Goal: Task Accomplishment & Management: Use online tool/utility

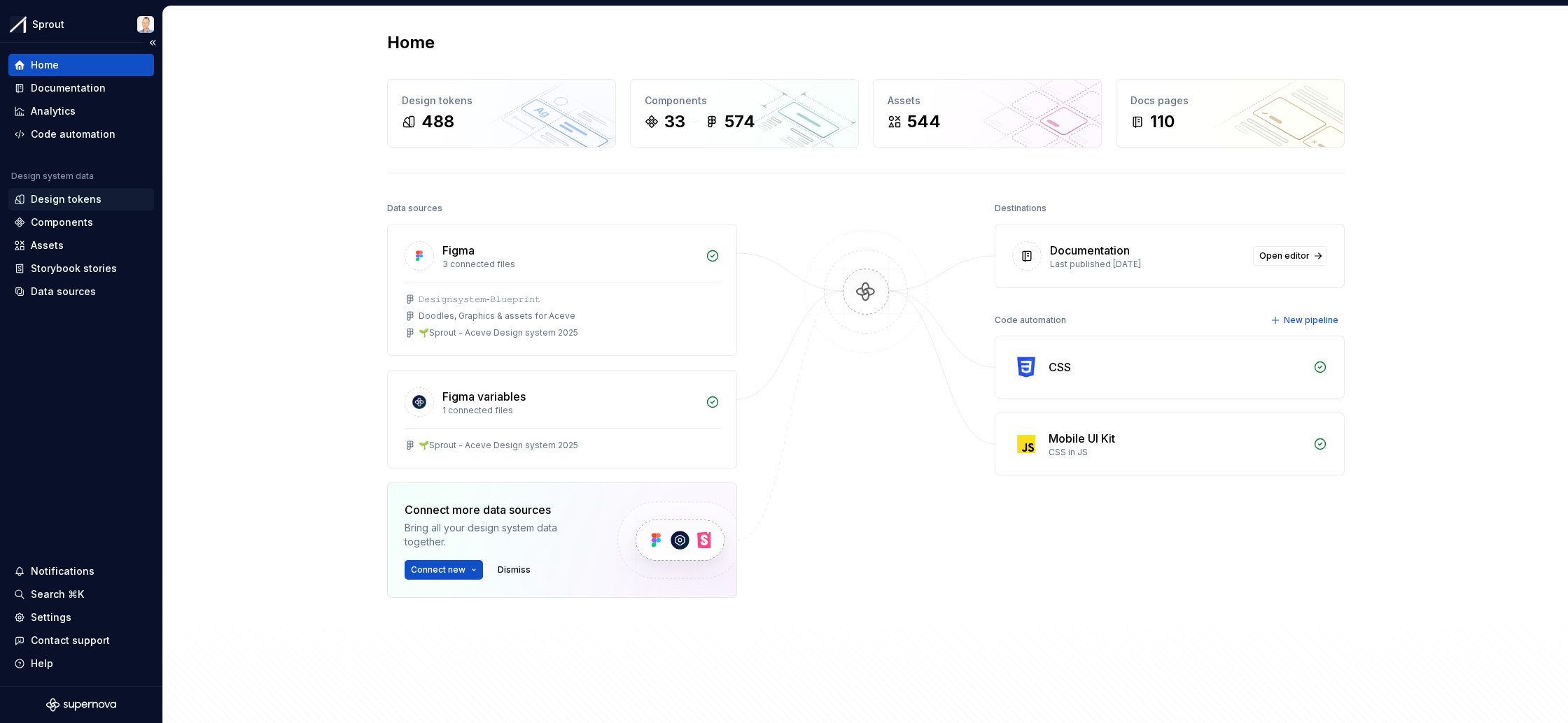
click at [91, 193] on div "Design tokens" at bounding box center [66, 199] width 71 height 14
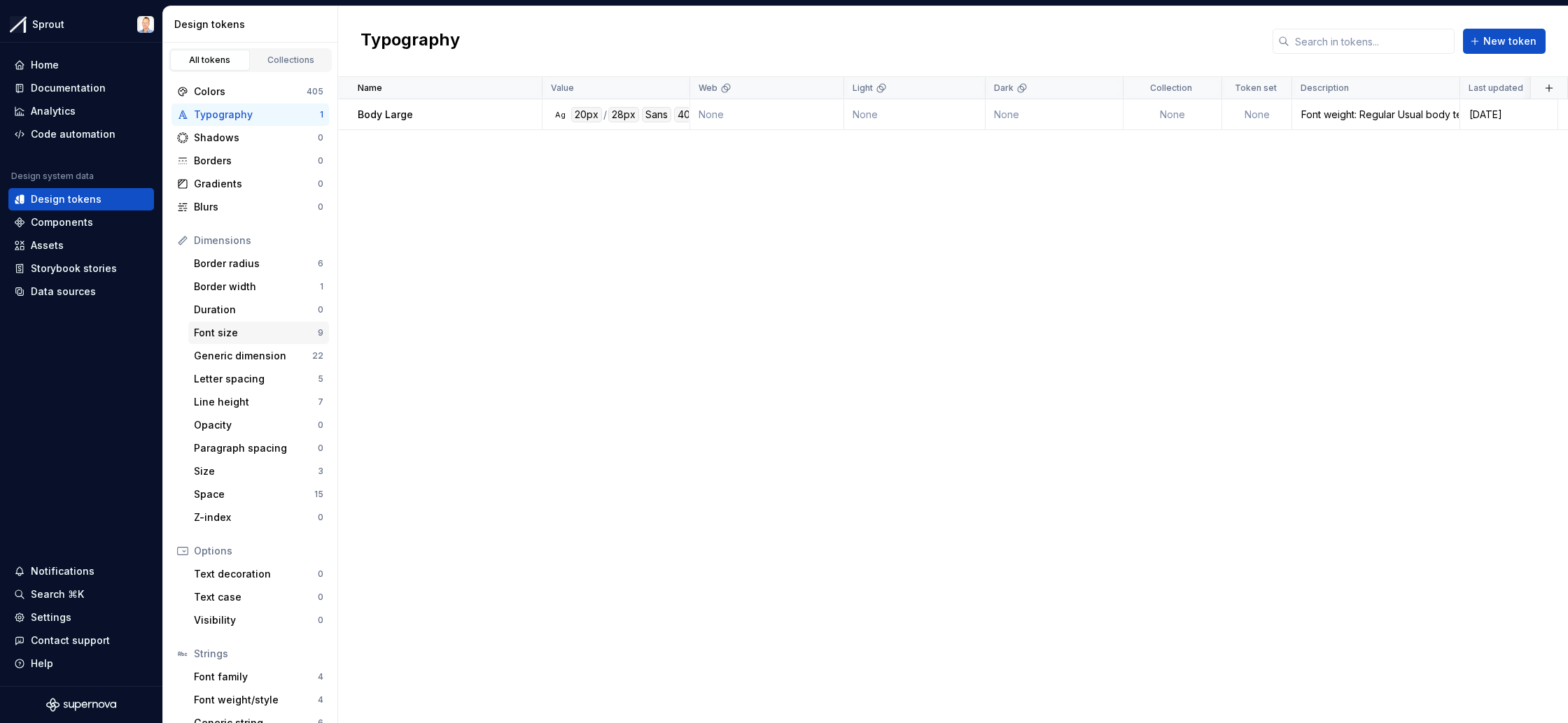
scroll to position [43, 0]
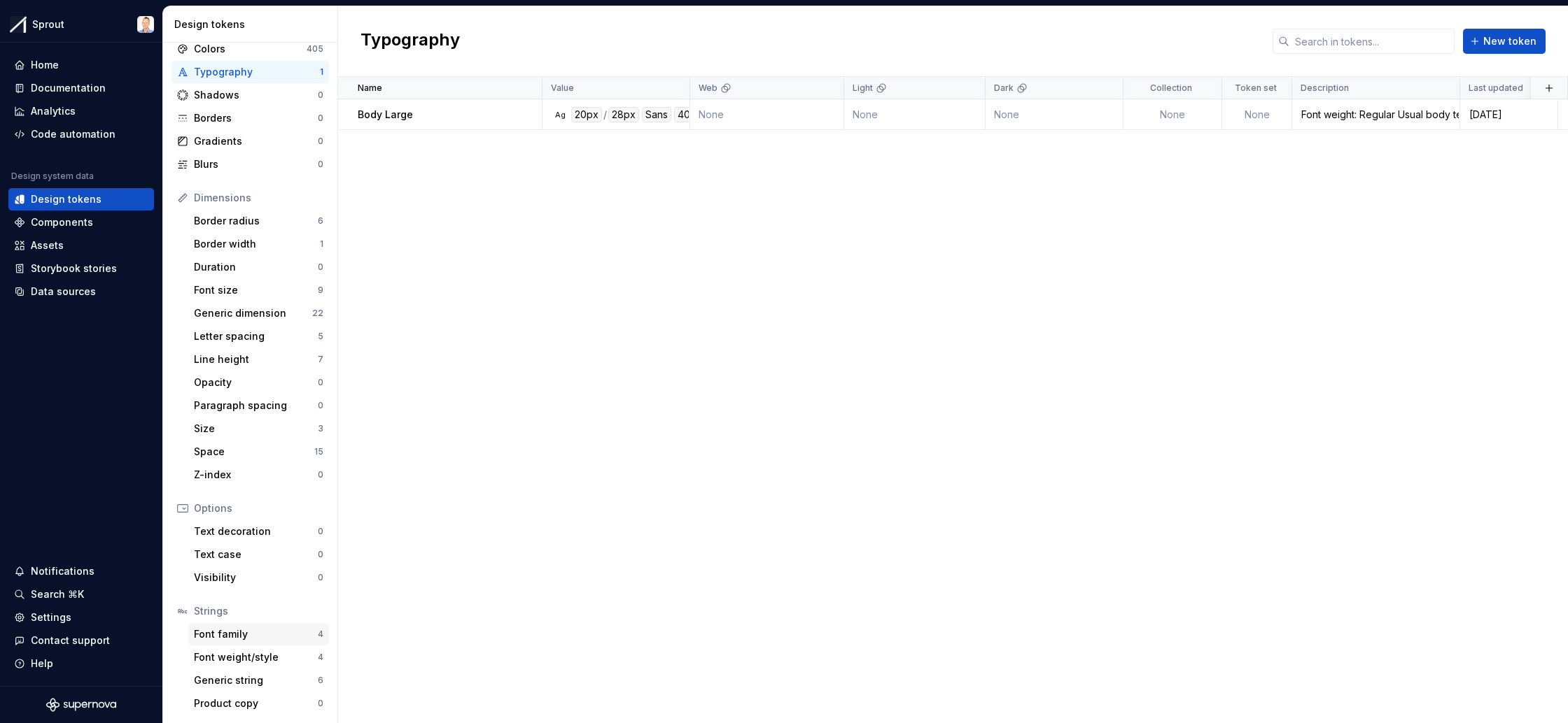
click at [240, 634] on div "Font family" at bounding box center [256, 634] width 124 height 14
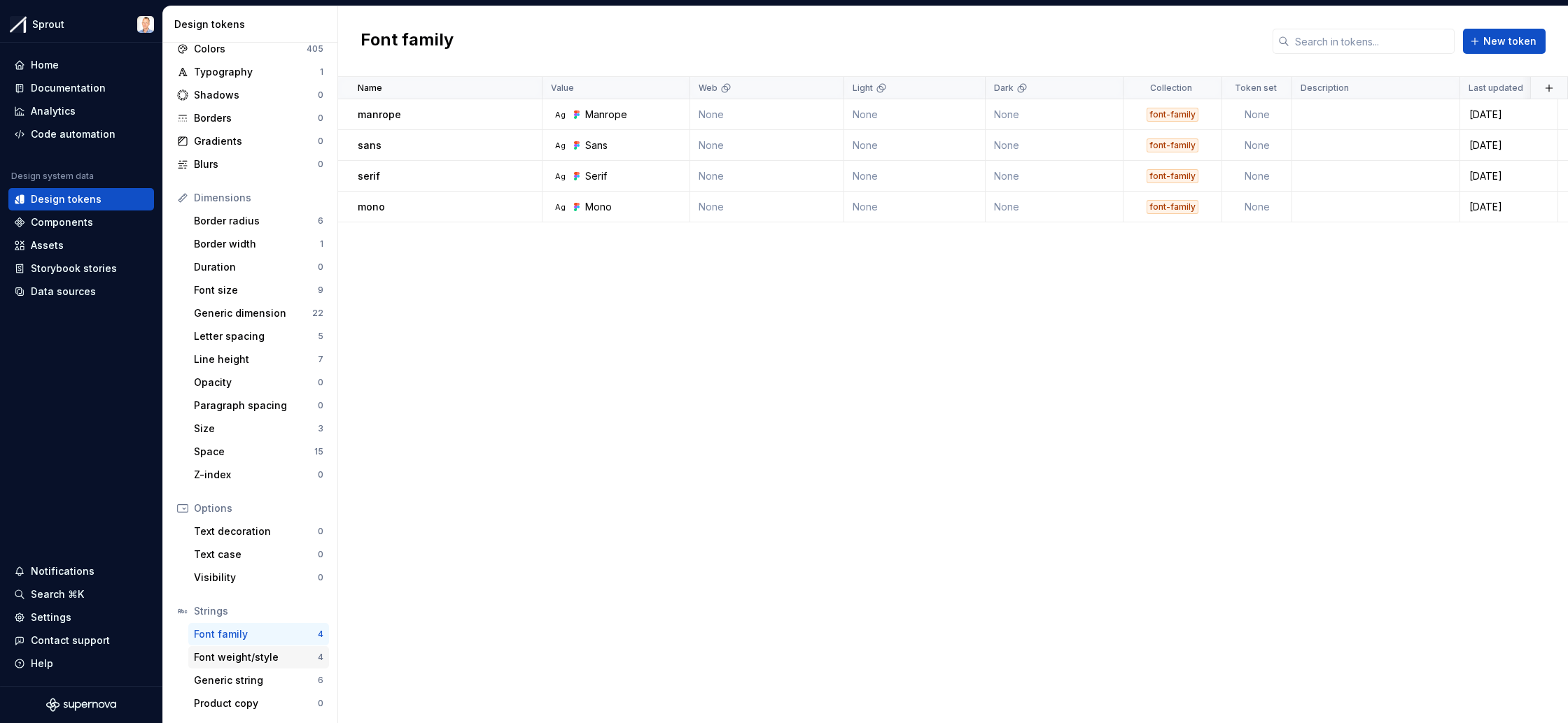
click at [243, 658] on div "Font weight/style" at bounding box center [256, 657] width 124 height 14
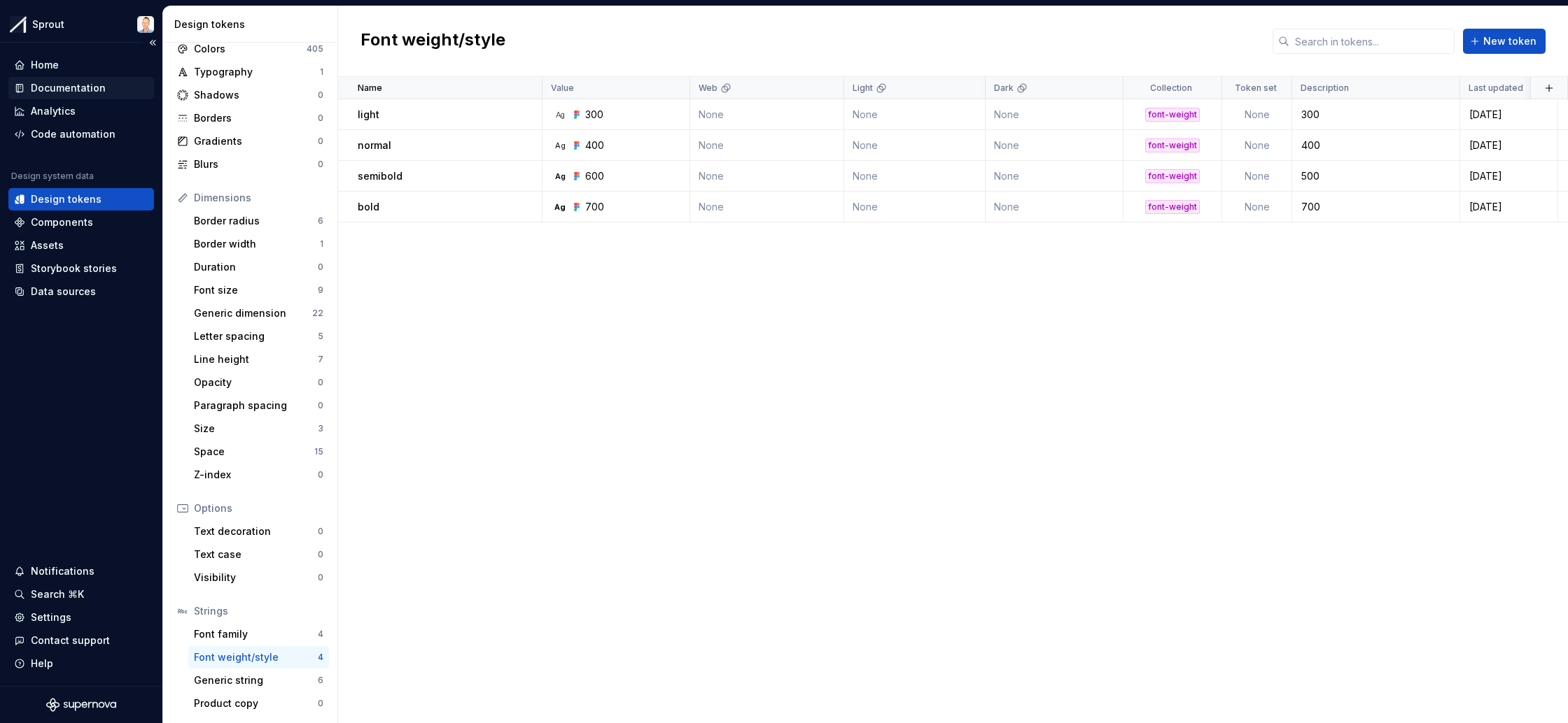
click at [82, 94] on div "Documentation" at bounding box center [68, 88] width 74 height 14
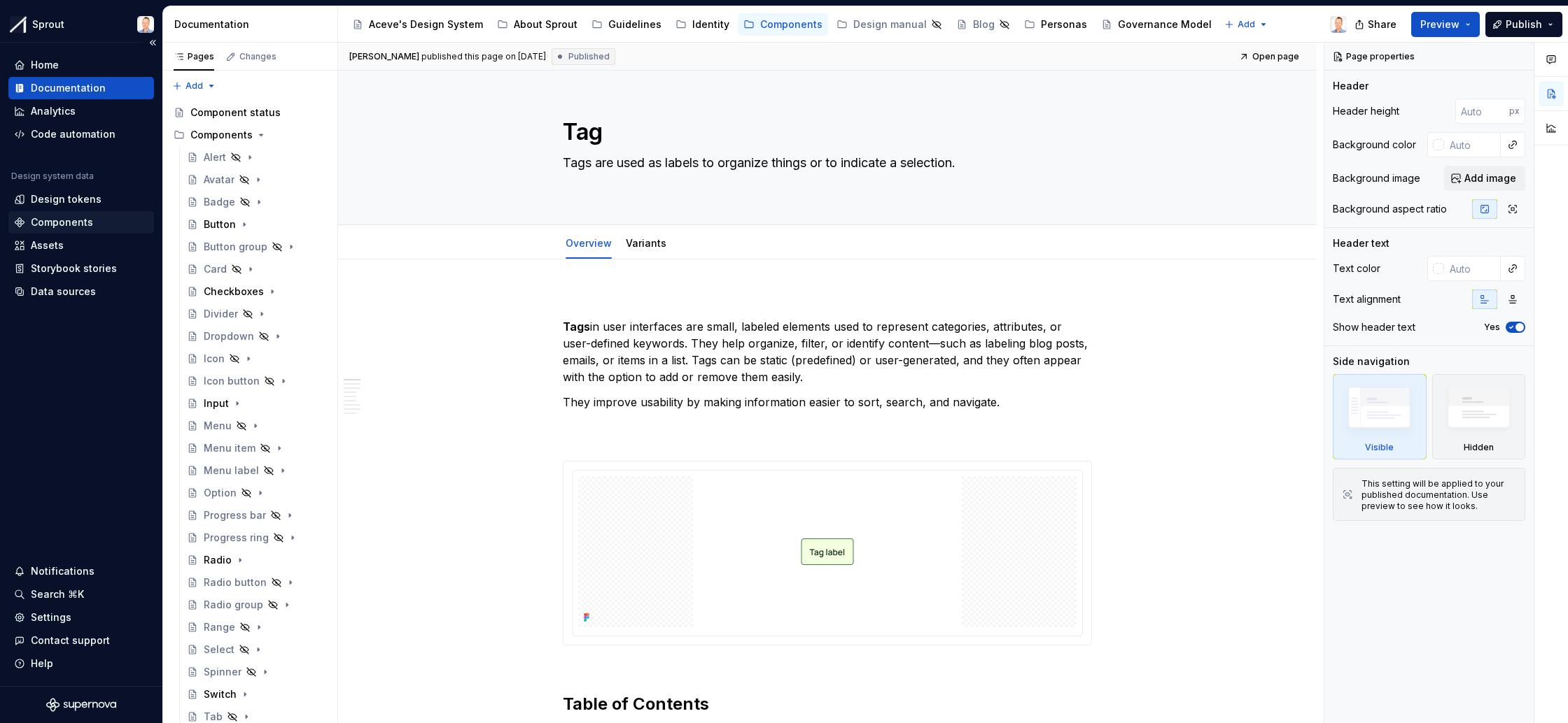
click at [80, 220] on div "Components" at bounding box center [61, 222] width 62 height 14
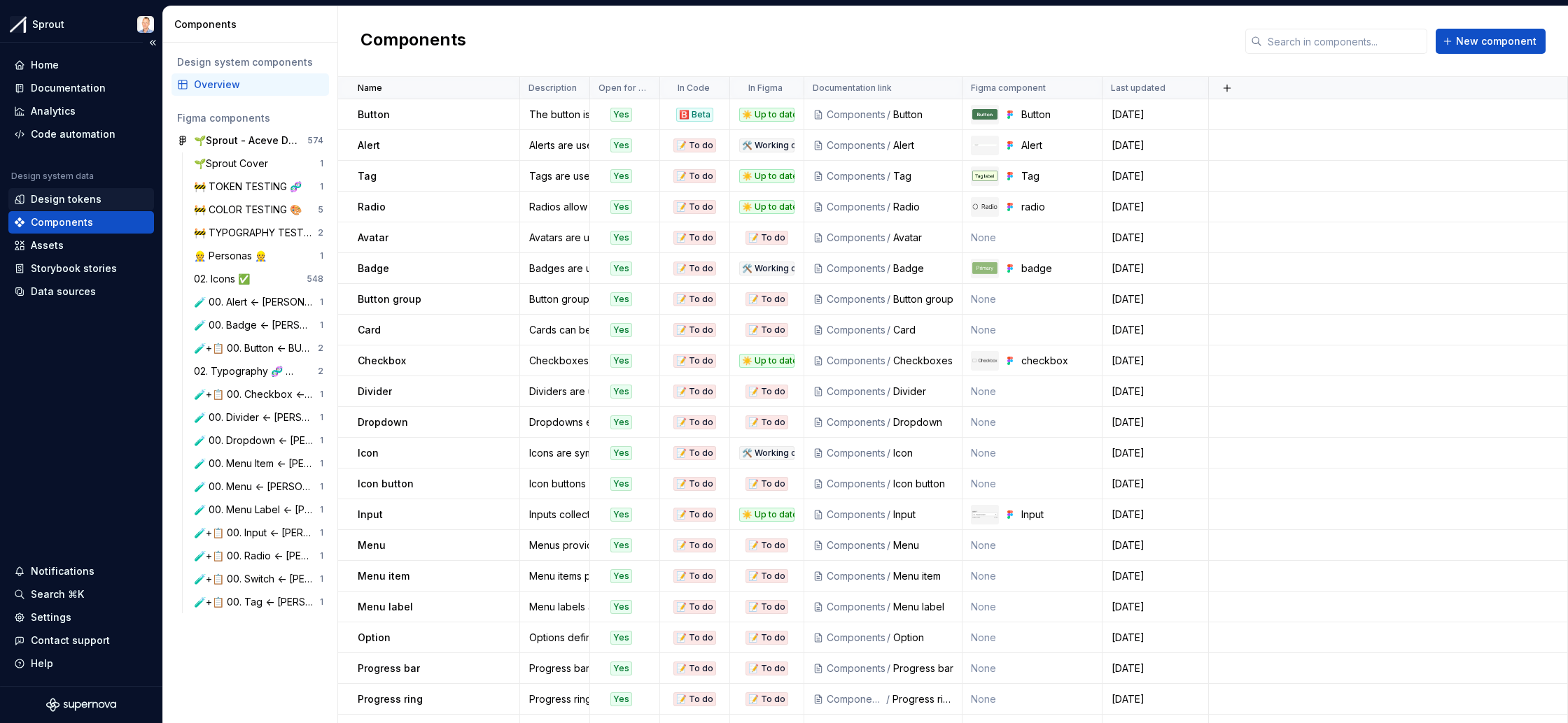
click at [83, 198] on div "Design tokens" at bounding box center [66, 199] width 71 height 14
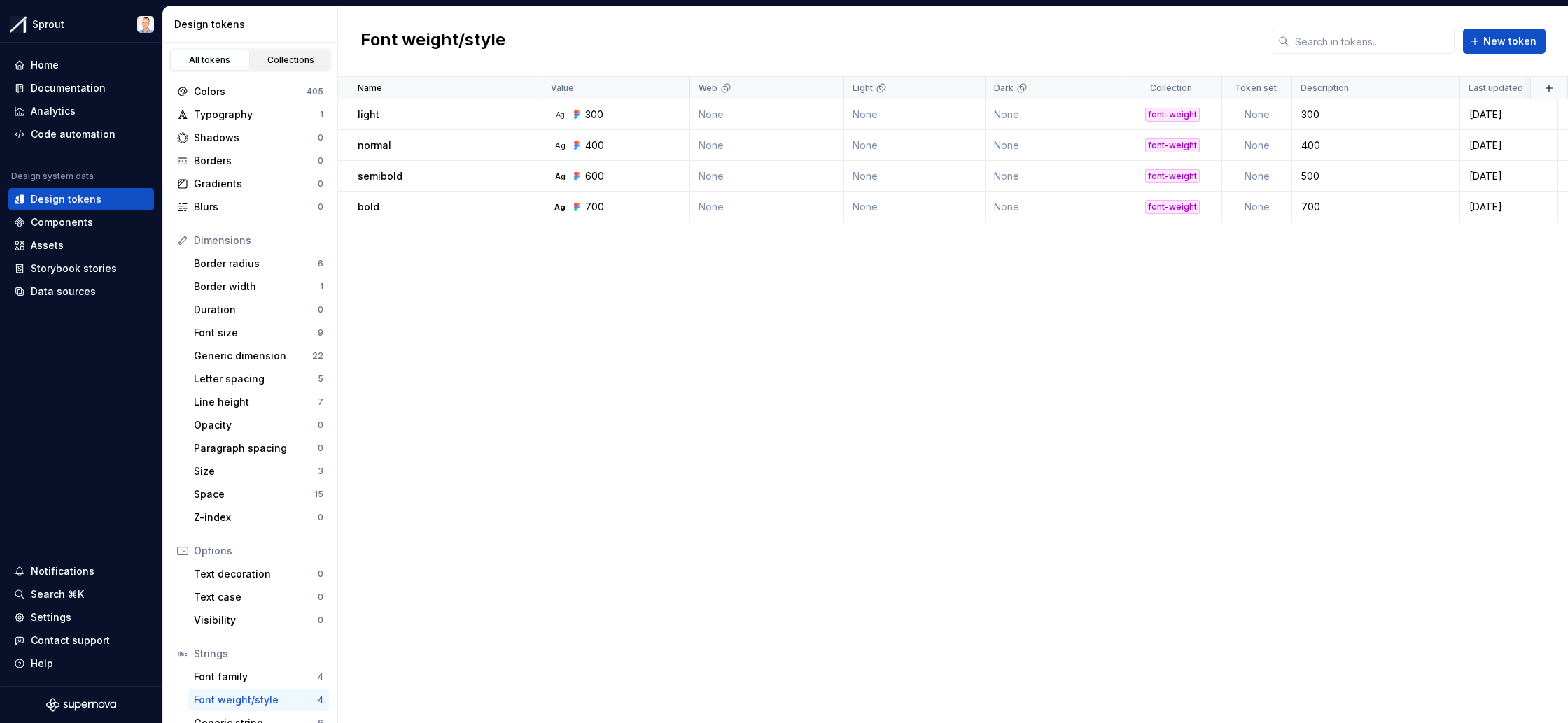
click at [299, 55] on div "Collections" at bounding box center [290, 60] width 70 height 11
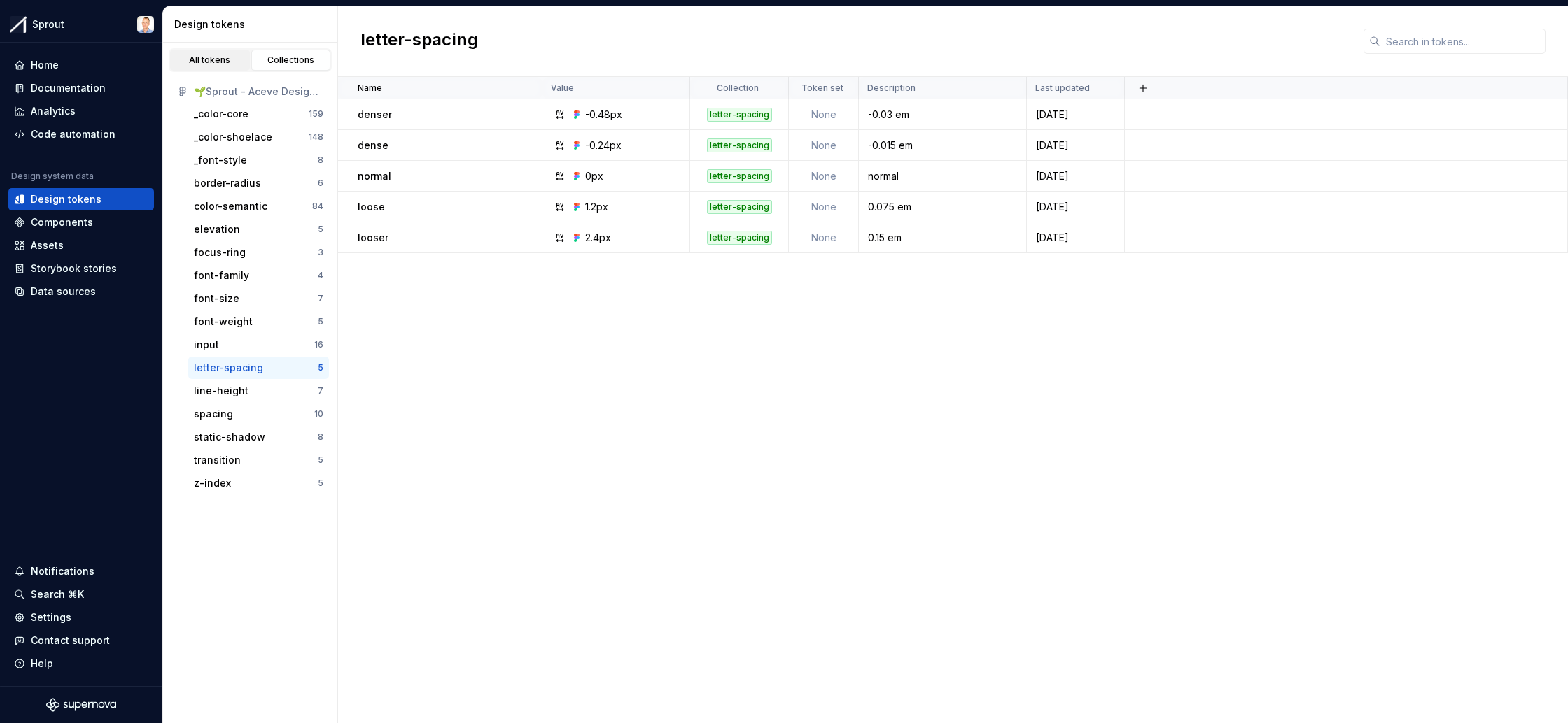
click at [214, 64] on div "All tokens" at bounding box center [209, 60] width 70 height 11
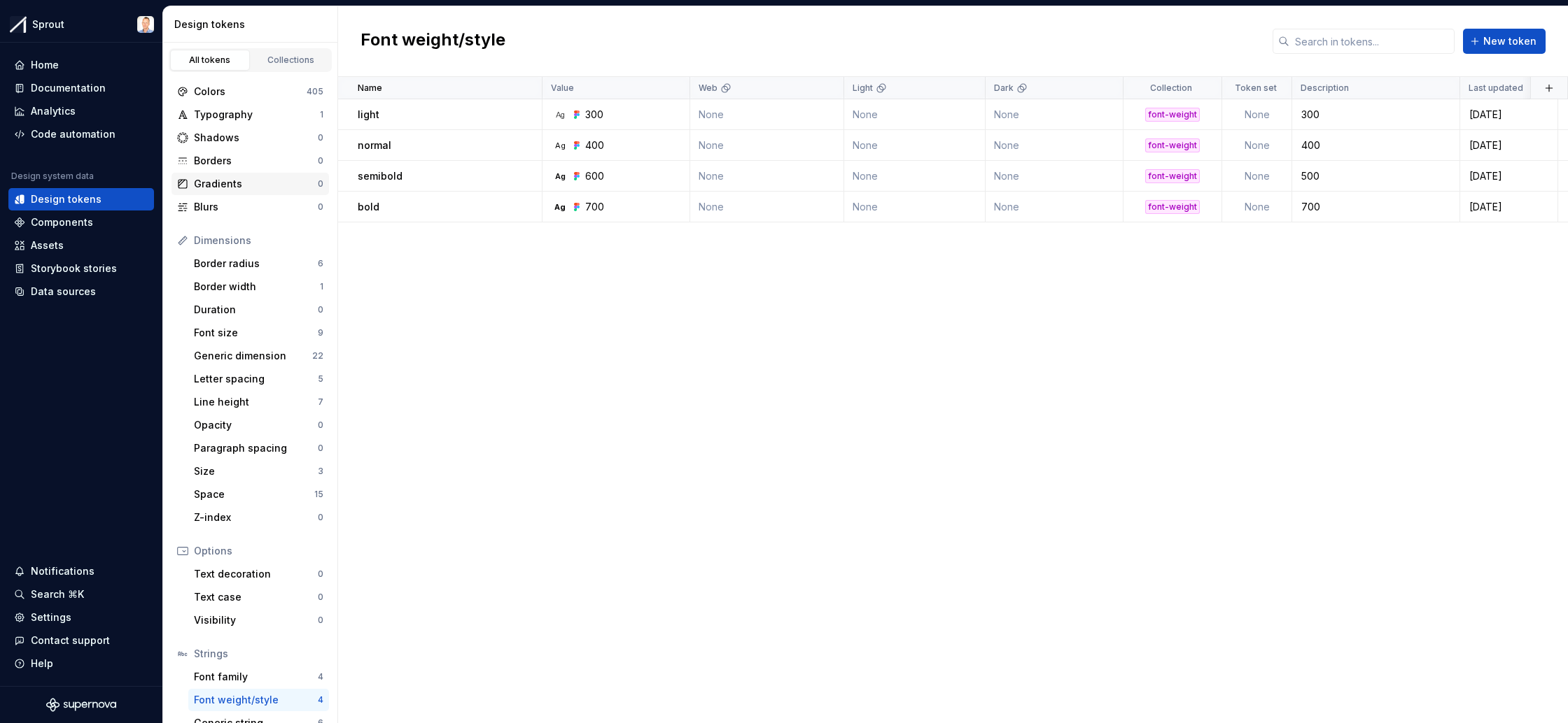
scroll to position [43, 0]
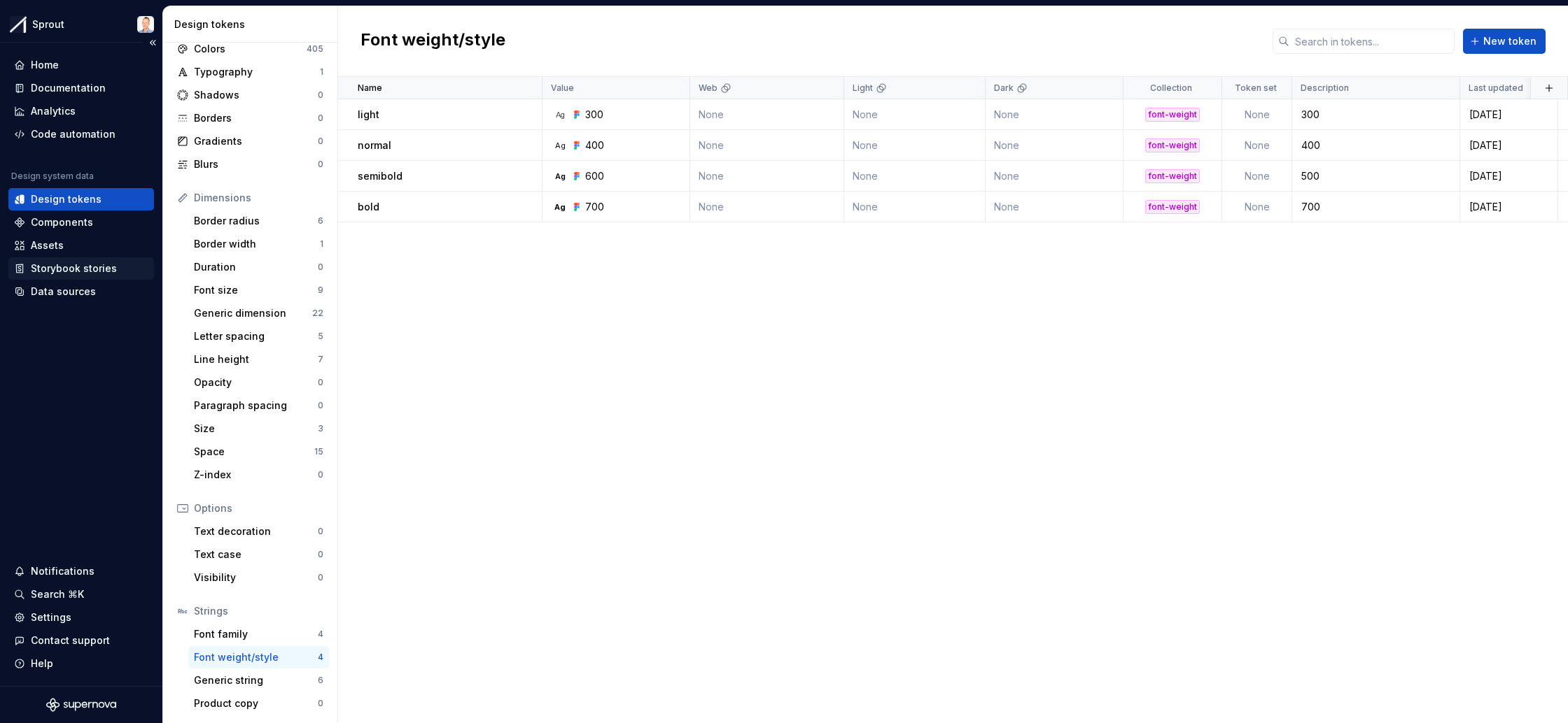
click at [68, 269] on div "Storybook stories" at bounding box center [73, 268] width 86 height 14
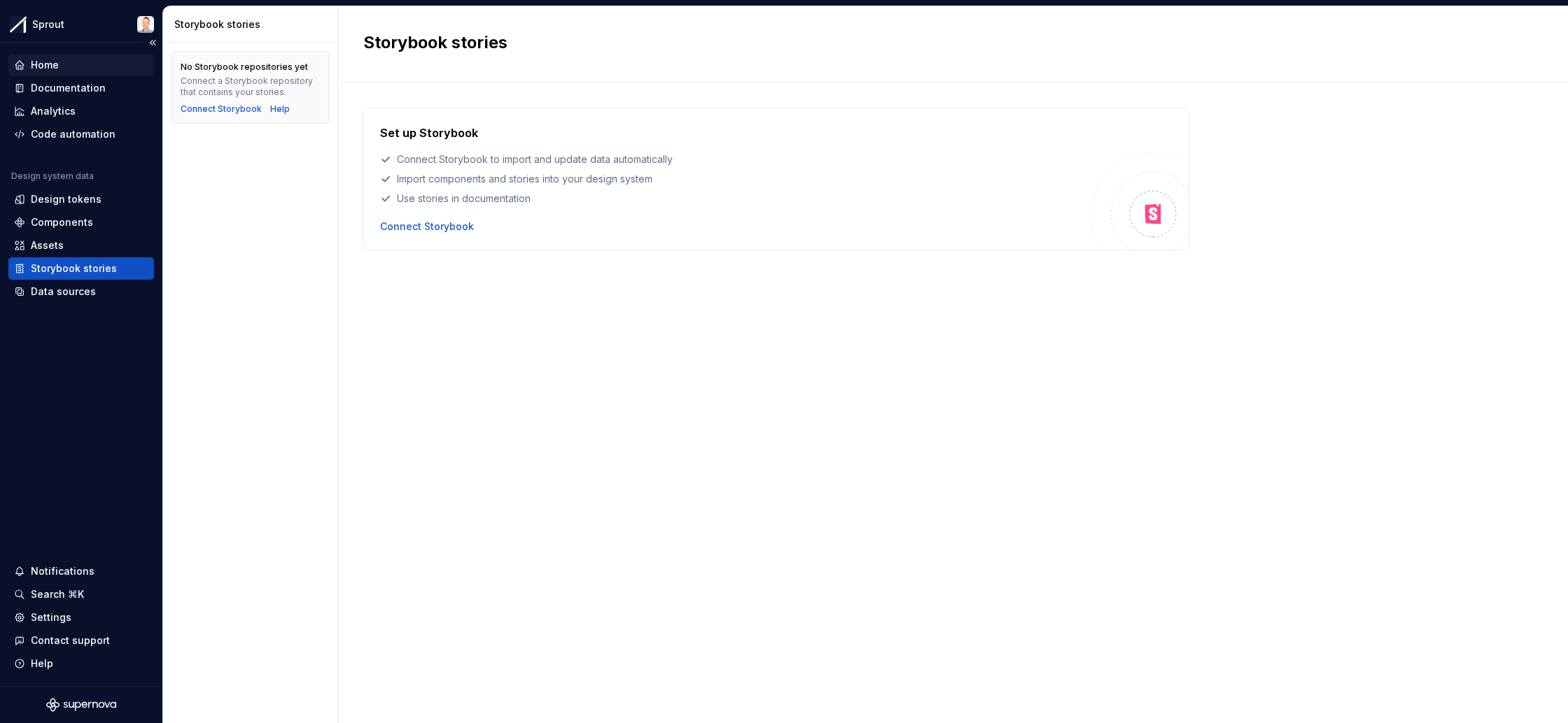
click at [77, 64] on div "Home" at bounding box center [81, 65] width 135 height 14
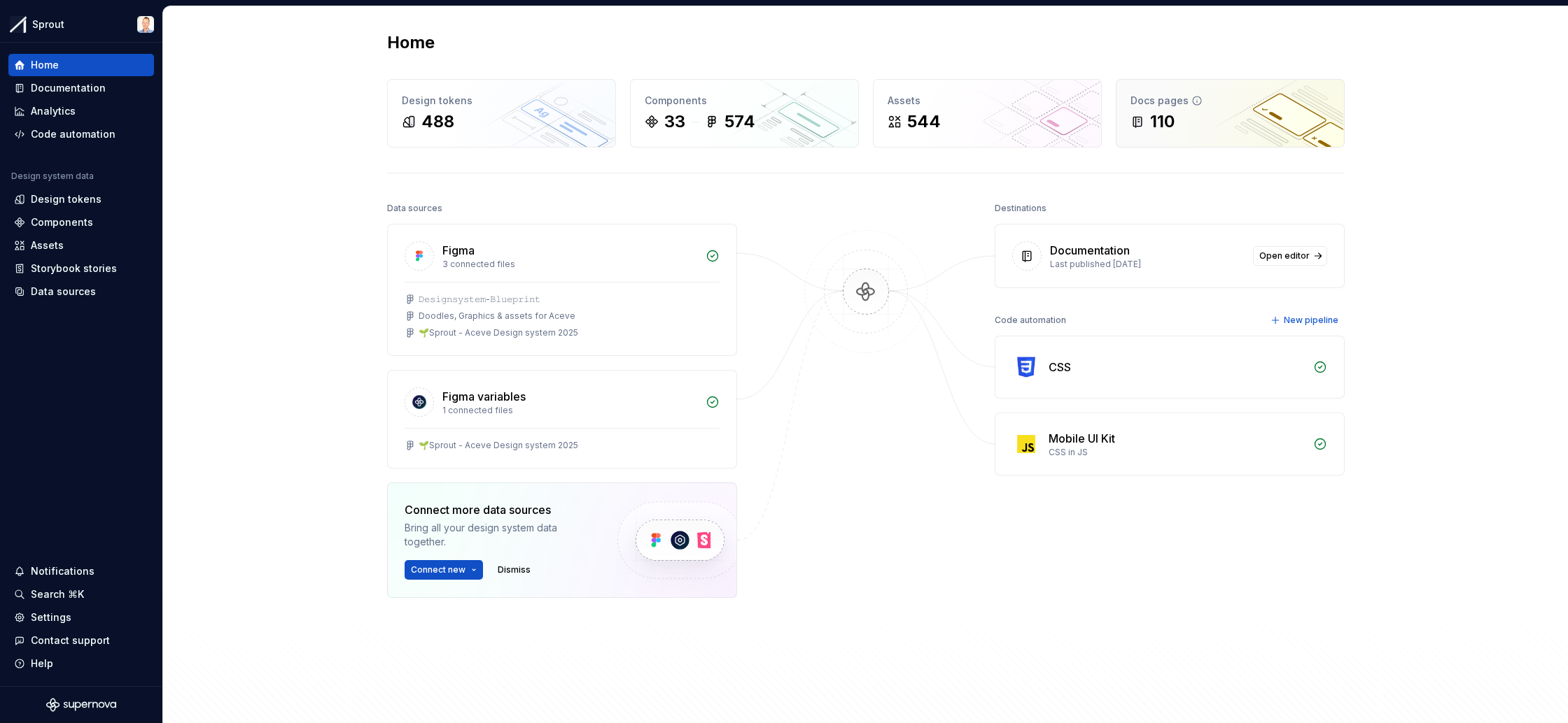
click at [1201, 114] on div "110" at bounding box center [1230, 121] width 199 height 22
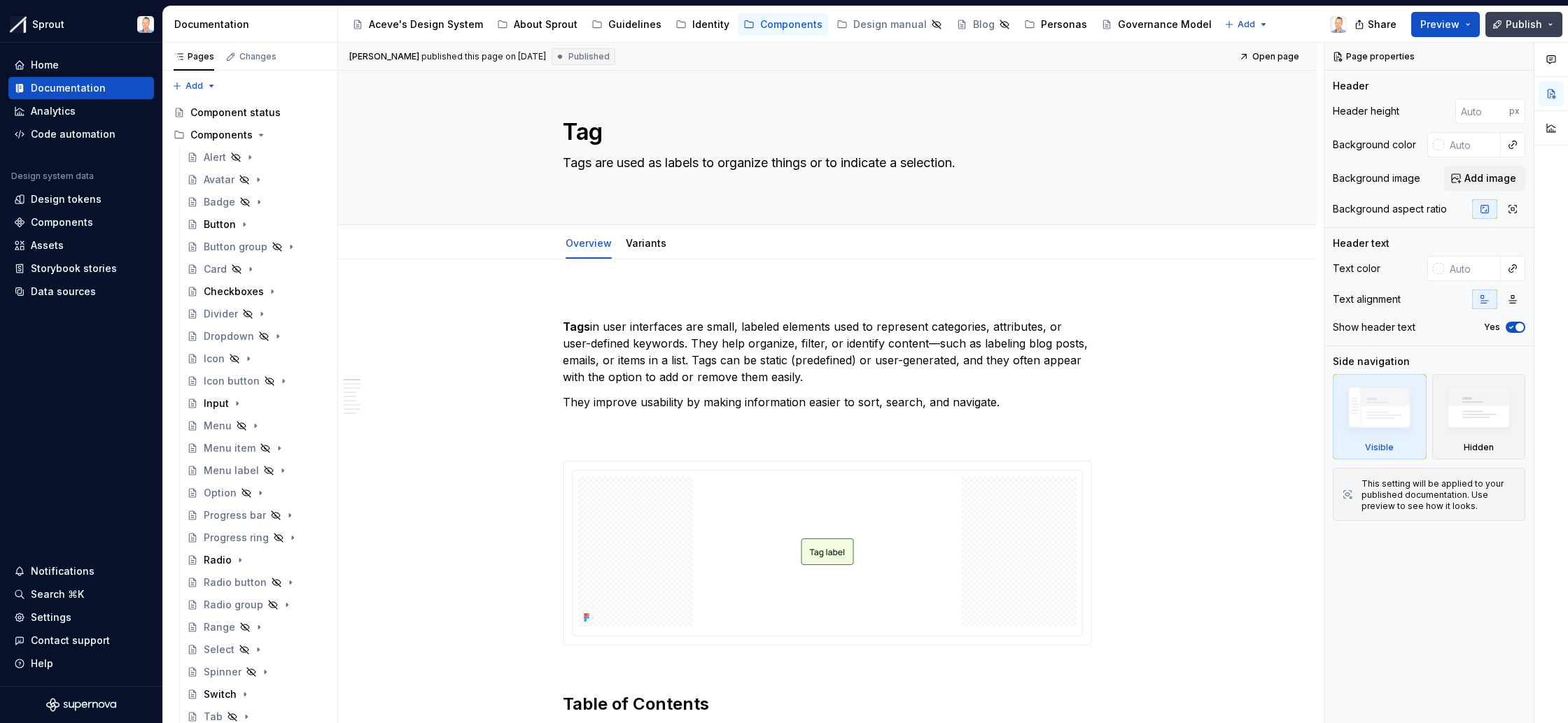
click at [1551, 24] on button "Publish" at bounding box center [1523, 24] width 77 height 25
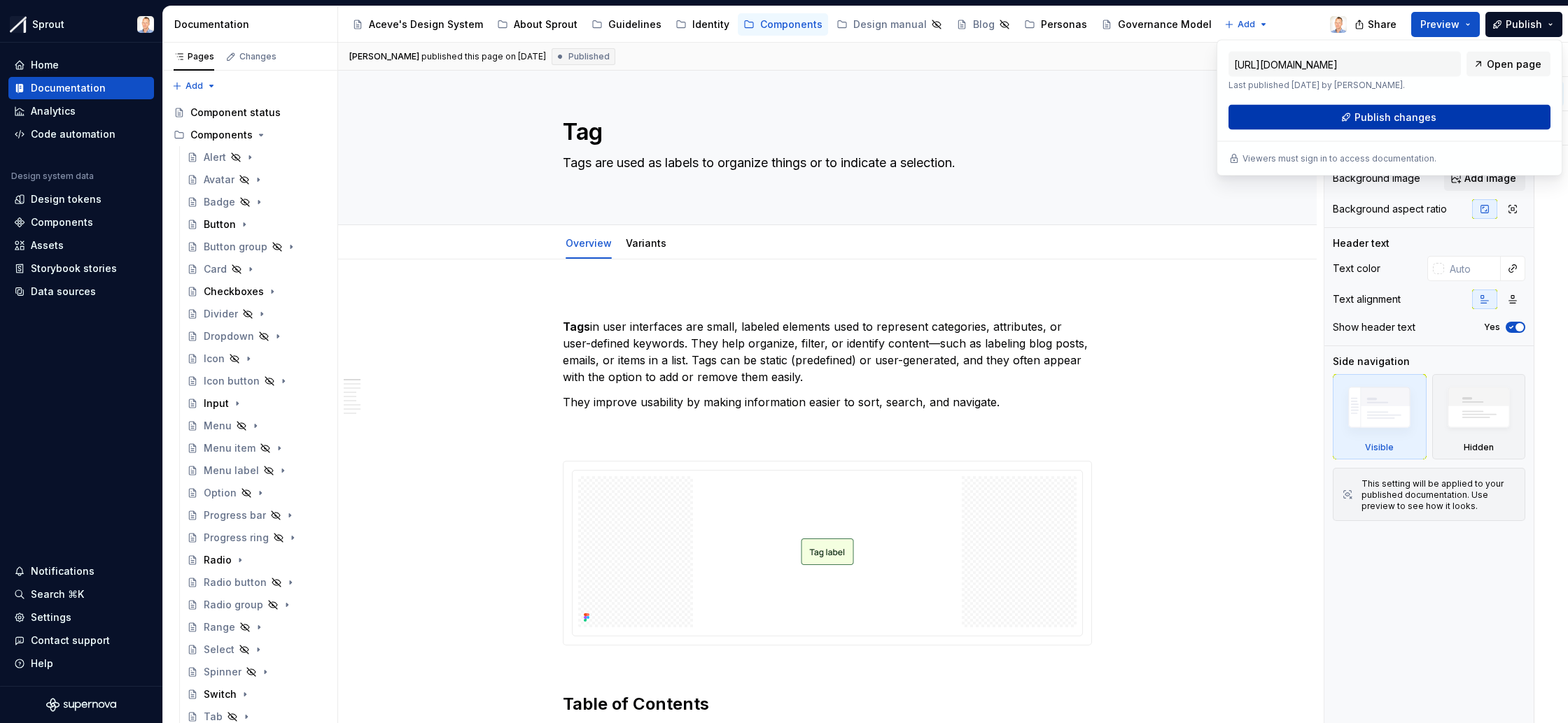
click at [1389, 114] on span "Publish changes" at bounding box center [1395, 117] width 82 height 14
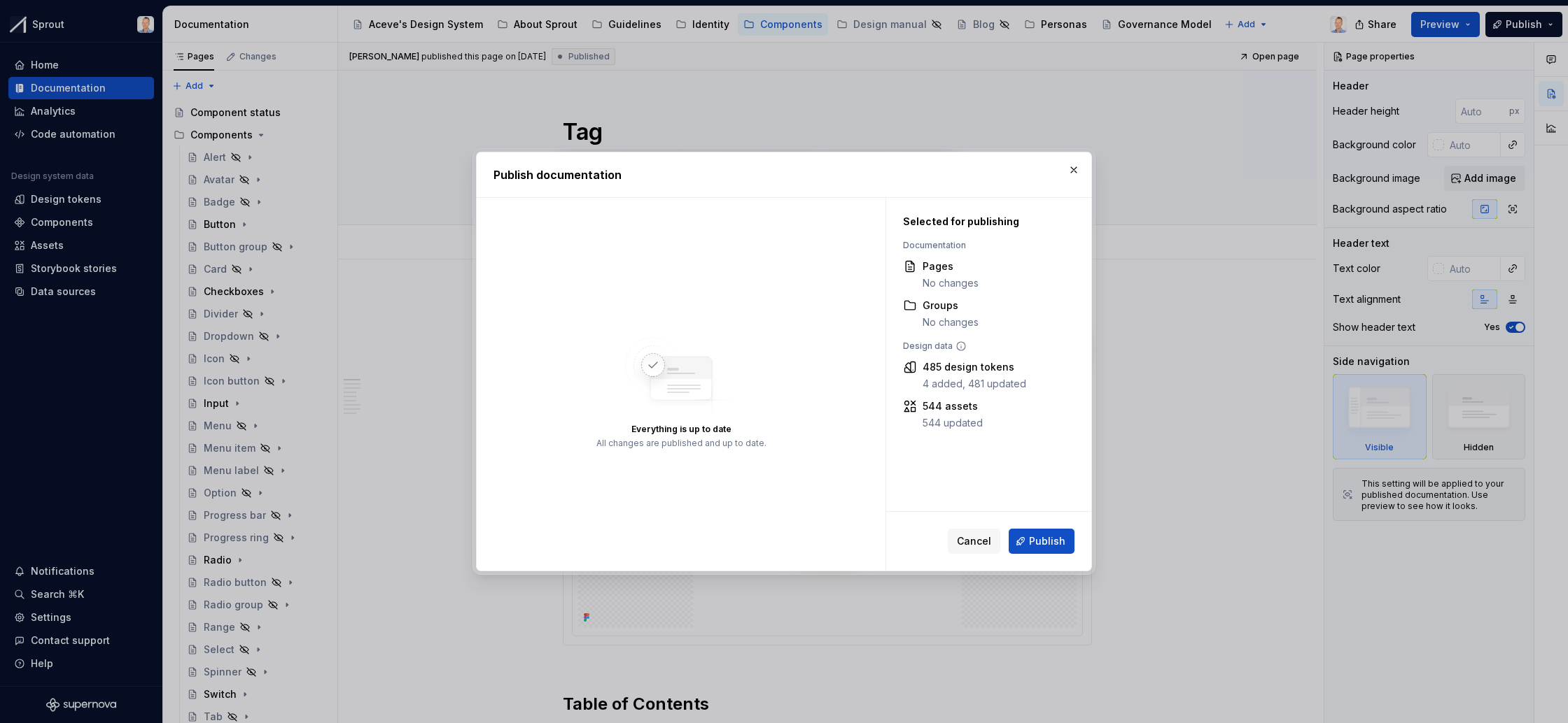
drag, startPoint x: 1039, startPoint y: 544, endPoint x: 1062, endPoint y: 541, distance: 23.2
click at [1041, 544] on span "Publish" at bounding box center [1047, 541] width 36 height 14
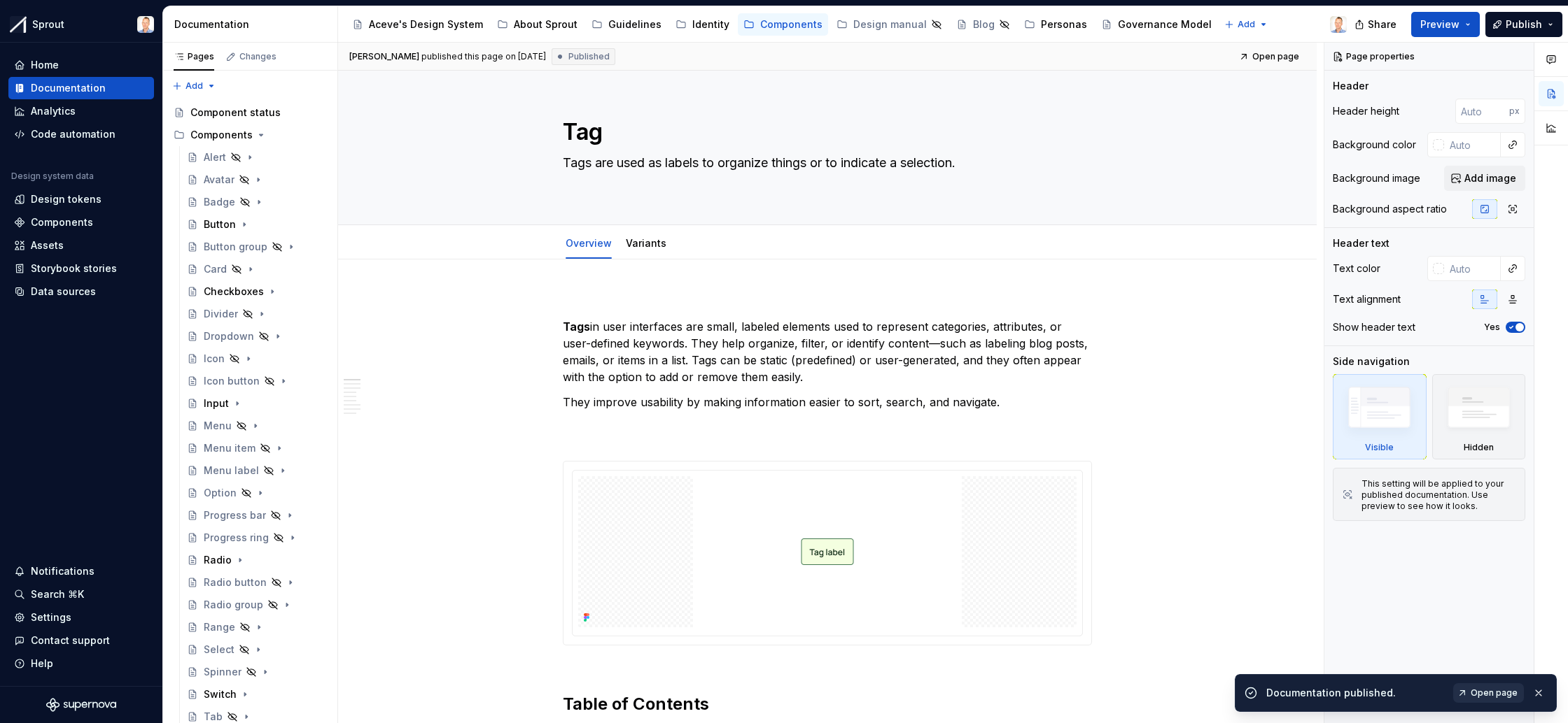
click at [1495, 692] on span "Open page" at bounding box center [1494, 693] width 47 height 11
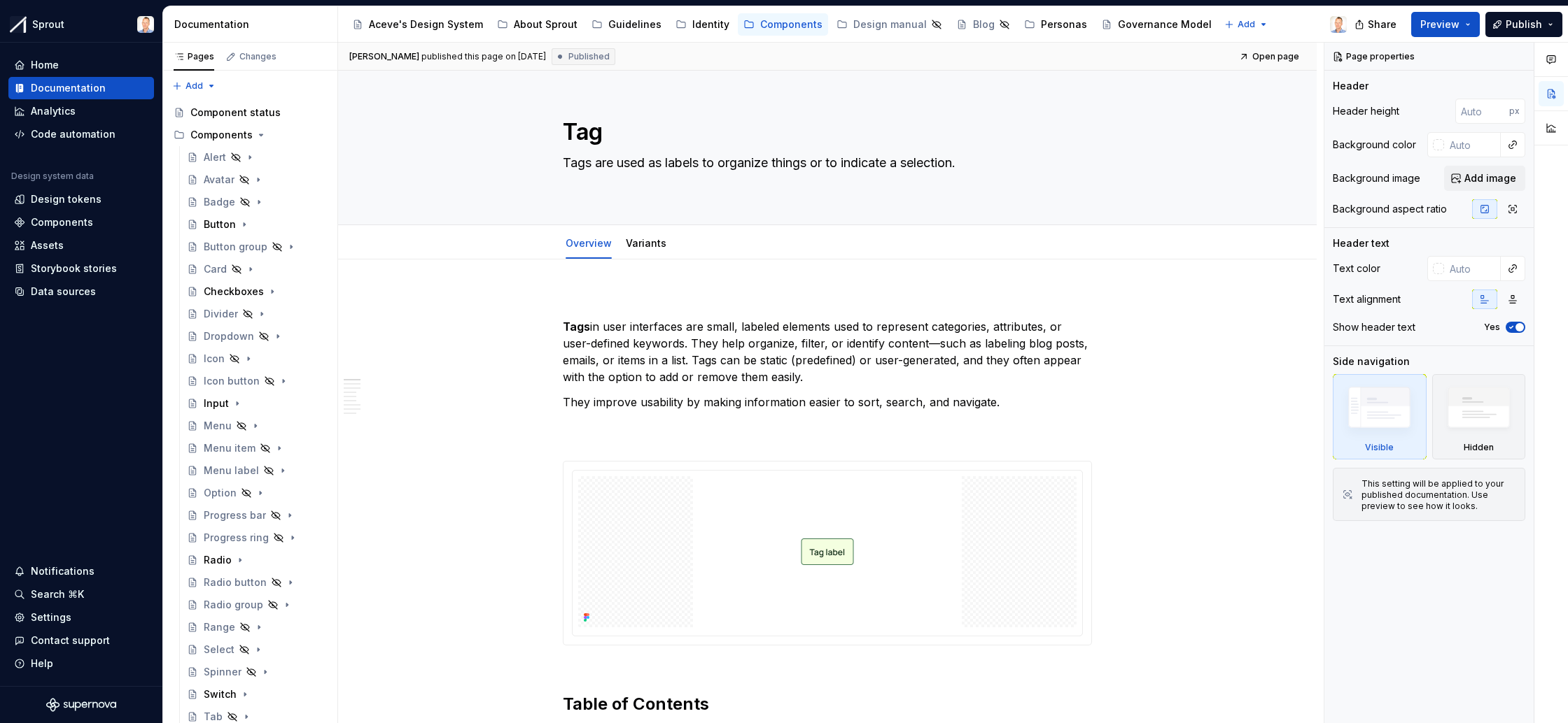
type textarea "*"
